Goal: Book appointment/travel/reservation

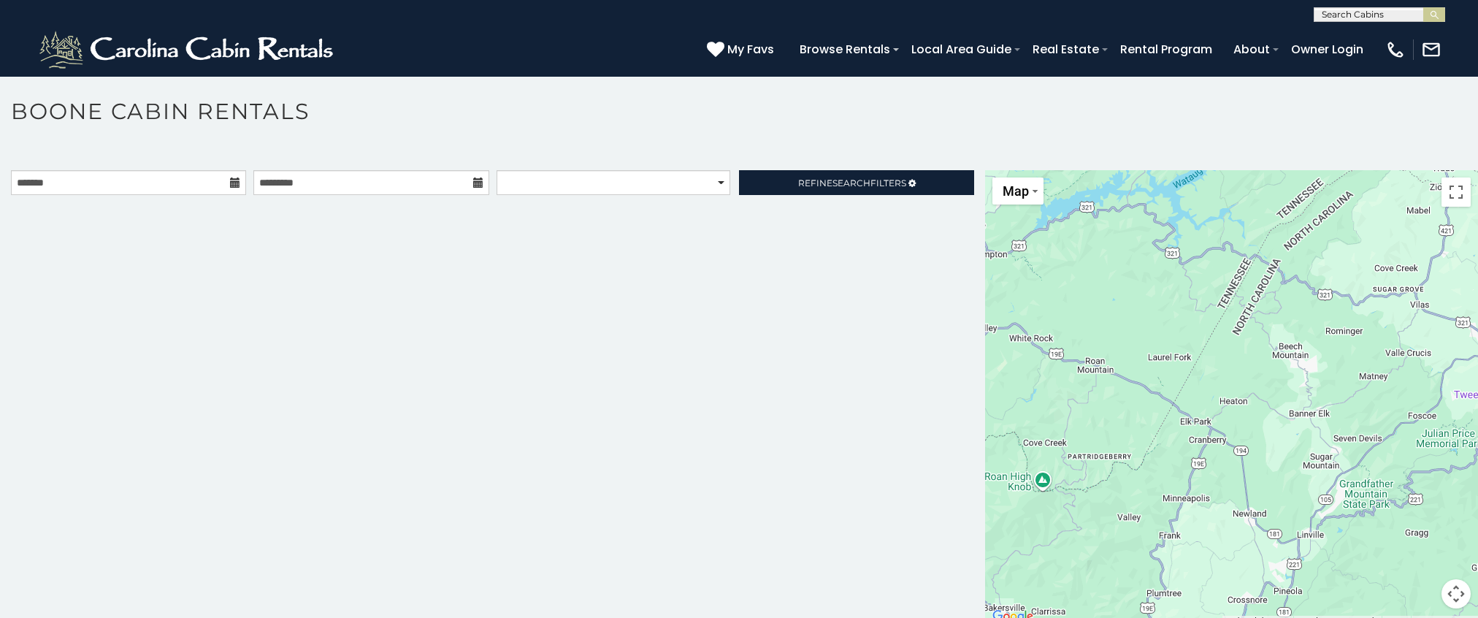
scroll to position [8, 0]
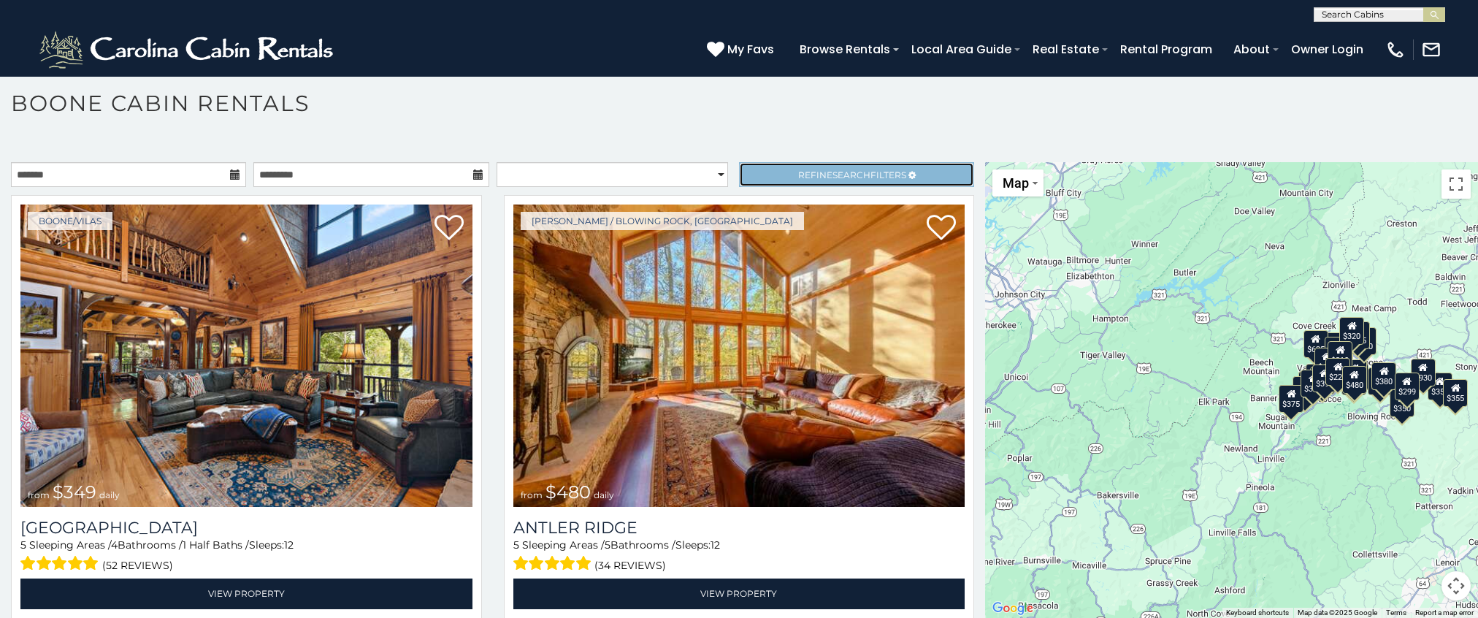
click at [846, 174] on span "Search" at bounding box center [851, 174] width 38 height 11
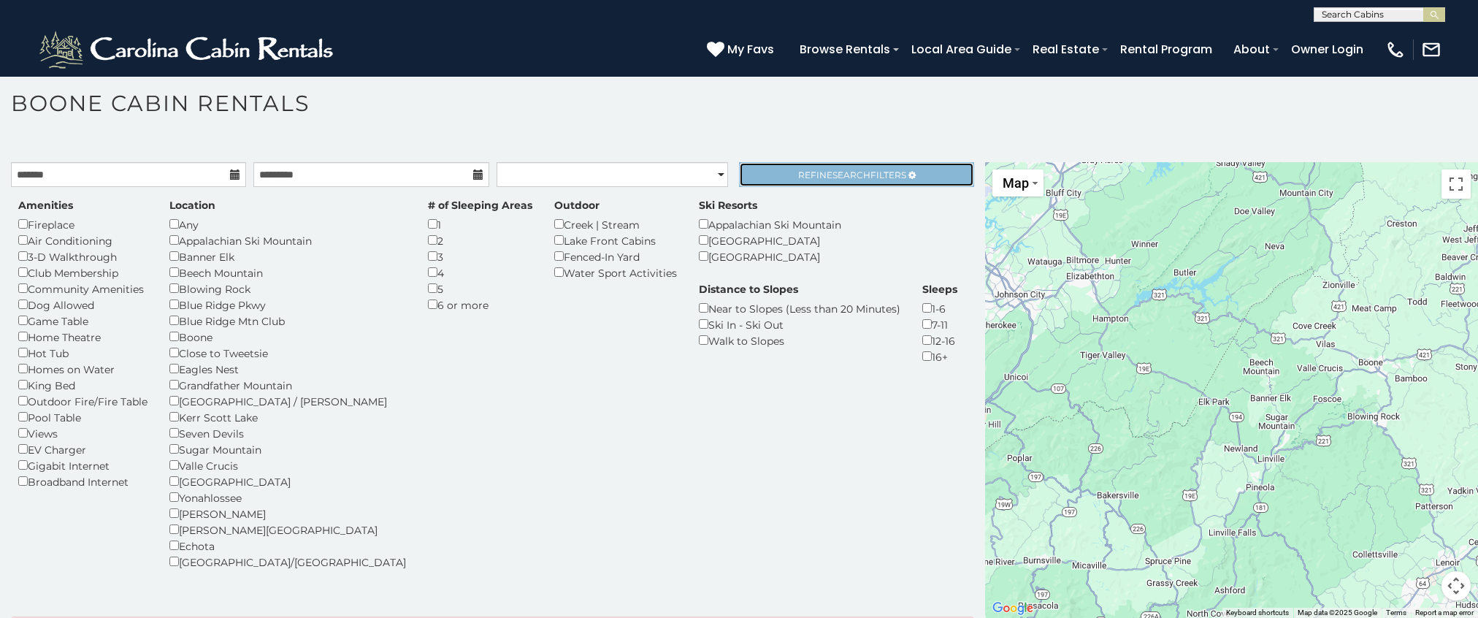
click at [836, 172] on span "Search" at bounding box center [851, 174] width 38 height 11
